Goal: Use online tool/utility

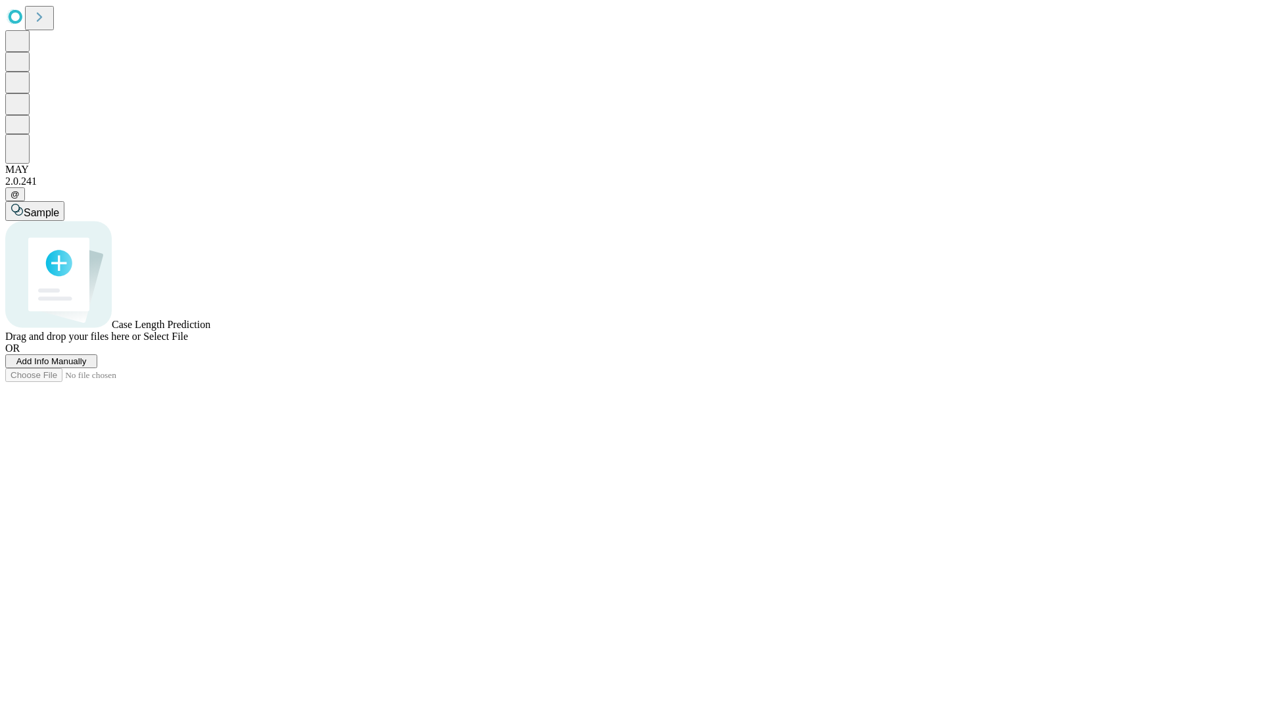
click at [188, 342] on span "Select File" at bounding box center [165, 336] width 45 height 11
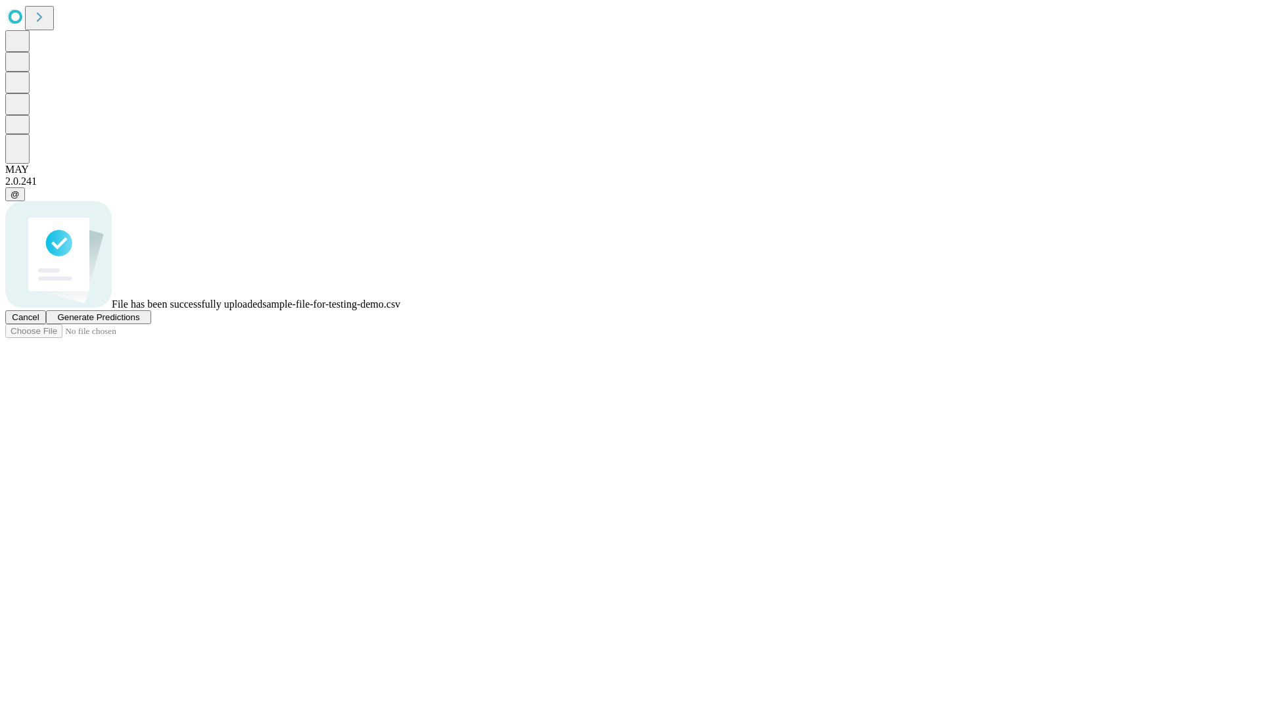
click at [139, 322] on span "Generate Predictions" at bounding box center [98, 317] width 82 height 10
